Goal: Information Seeking & Learning: Check status

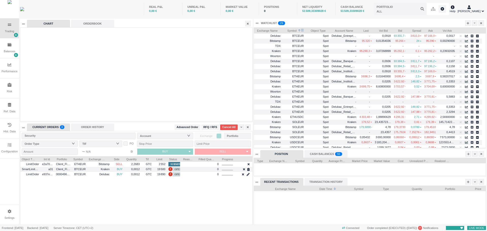
click at [299, 30] on span at bounding box center [299, 30] width 3 height 5
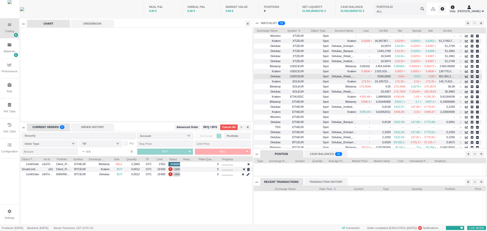
click at [301, 76] on span "USDCEUR" at bounding box center [294, 77] width 20 height 6
click at [435, 76] on icon at bounding box center [435, 76] width 2 height 3
